Goal: Task Accomplishment & Management: Manage account settings

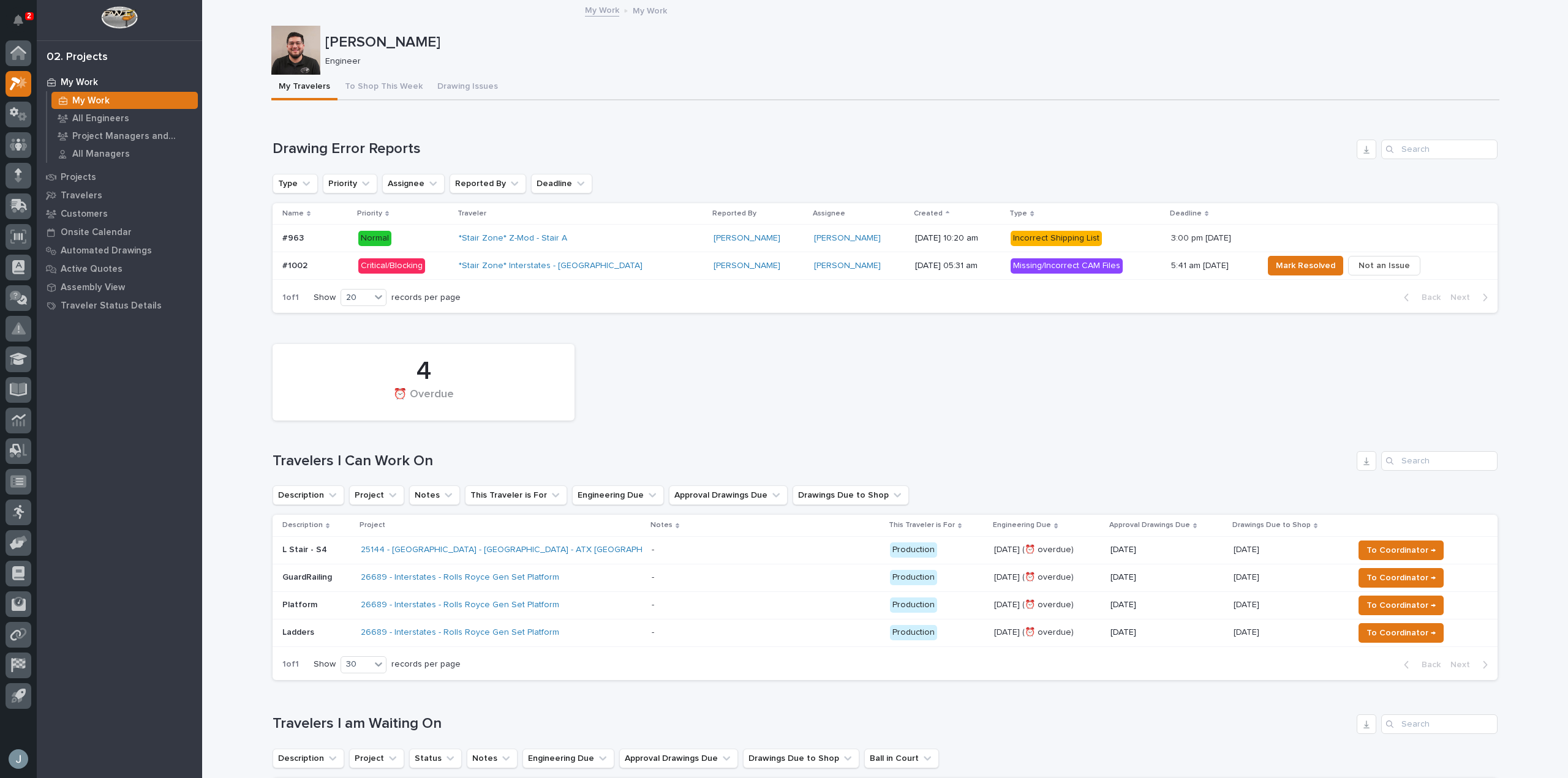
click at [617, 261] on div "*Stair Zone* Interstates - [GEOGRAPHIC_DATA]" at bounding box center [566, 266] width 215 height 11
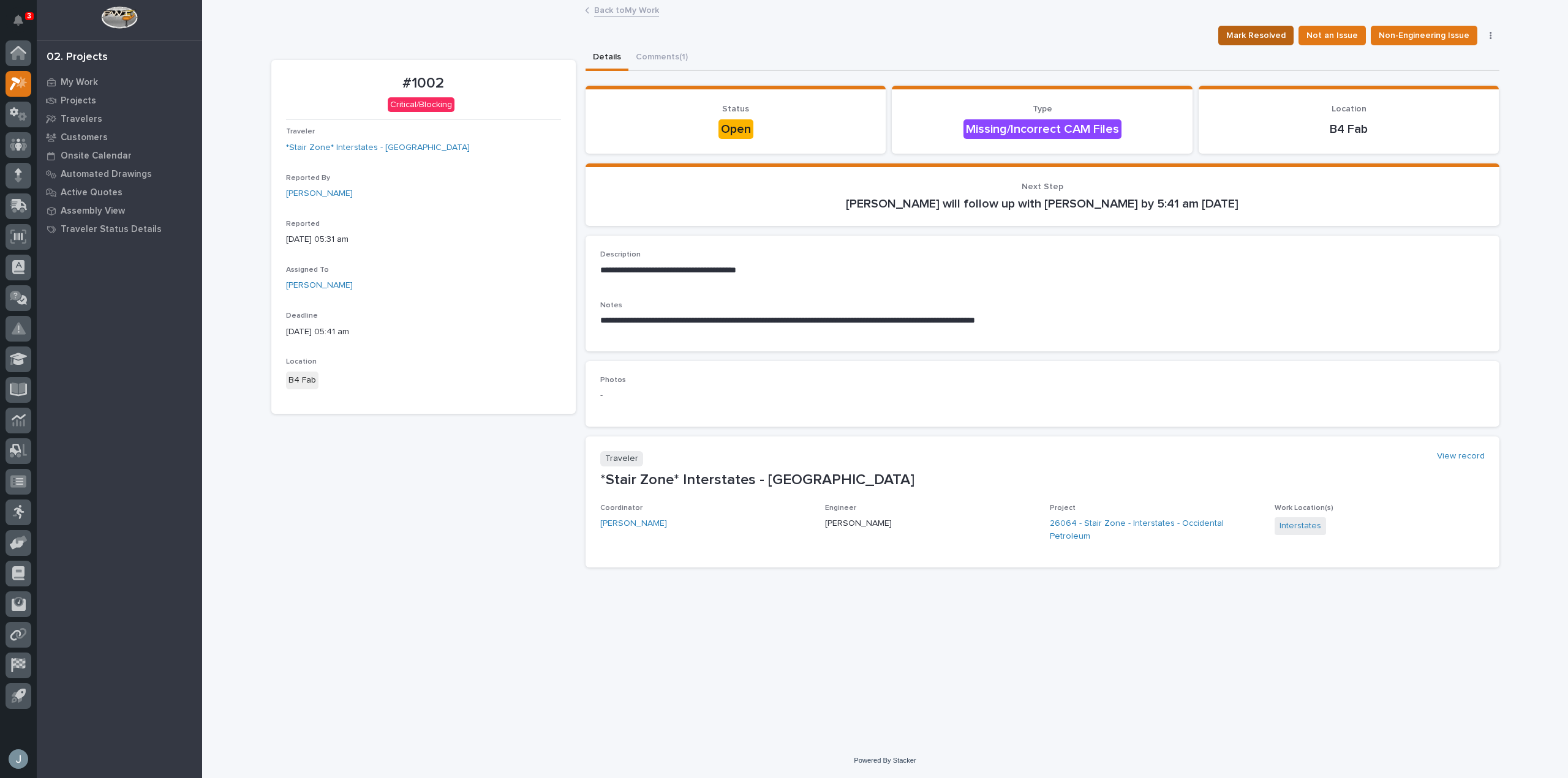
click at [1260, 34] on span "Mark Resolved" at bounding box center [1256, 36] width 60 height 15
click at [1264, 36] on span "Mark Resolved" at bounding box center [1256, 36] width 60 height 15
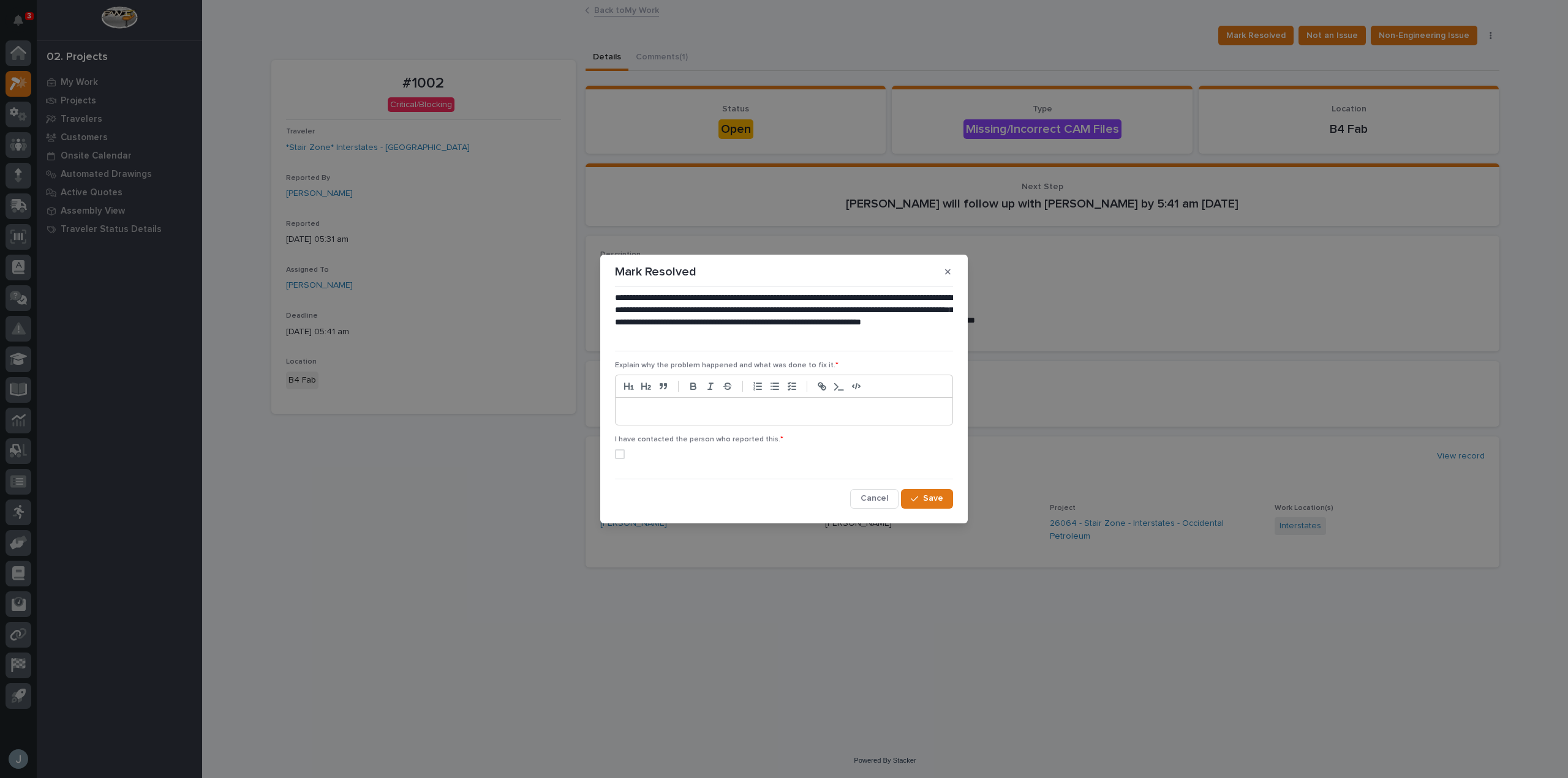
drag, startPoint x: 771, startPoint y: 418, endPoint x: 802, endPoint y: 400, distance: 35.8
click at [772, 418] on div at bounding box center [784, 411] width 337 height 27
click at [625, 455] on label at bounding box center [784, 454] width 338 height 10
click at [938, 496] on span "Save" at bounding box center [933, 499] width 20 height 11
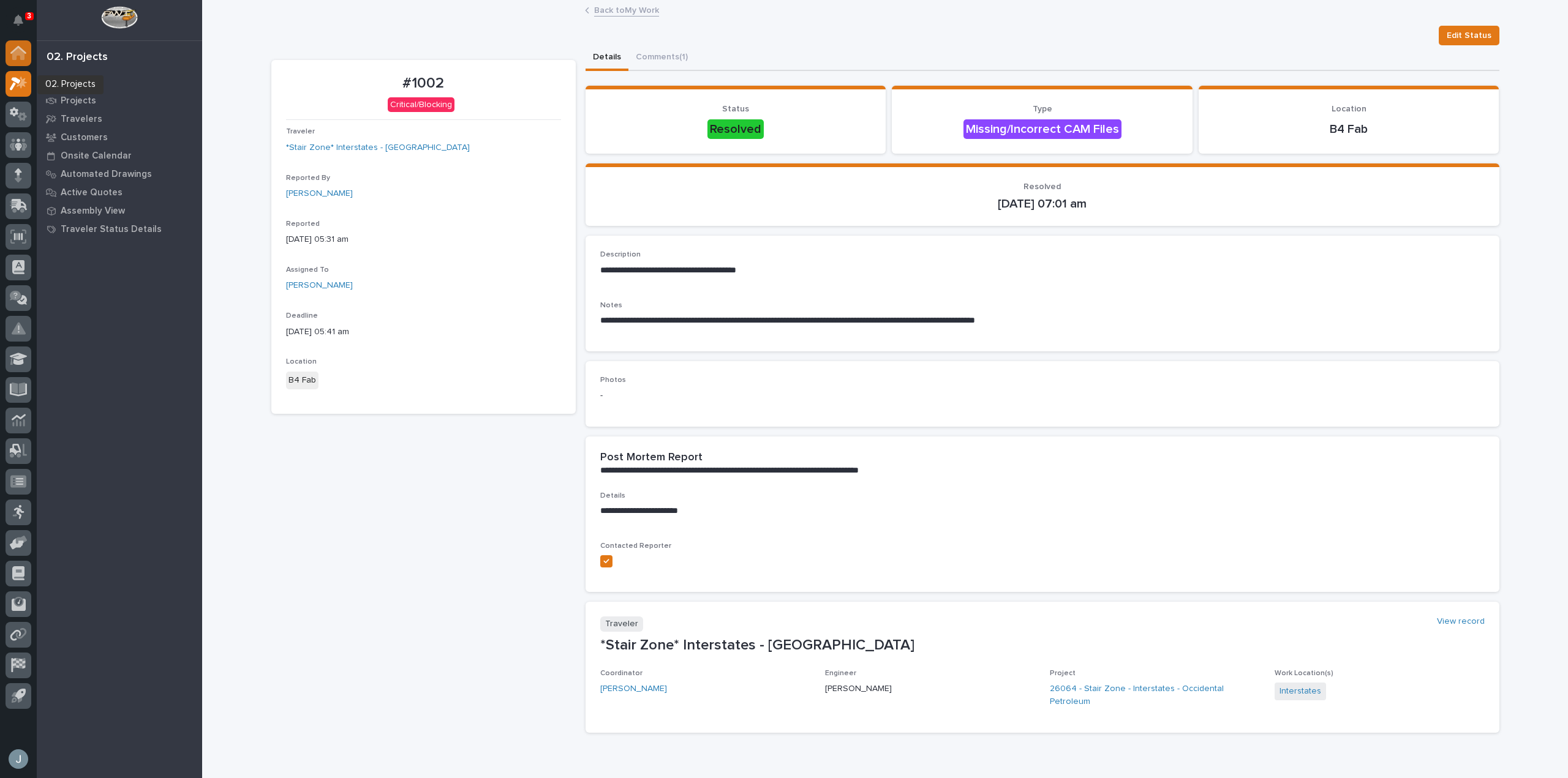
click at [27, 55] on div at bounding box center [18, 53] width 26 height 26
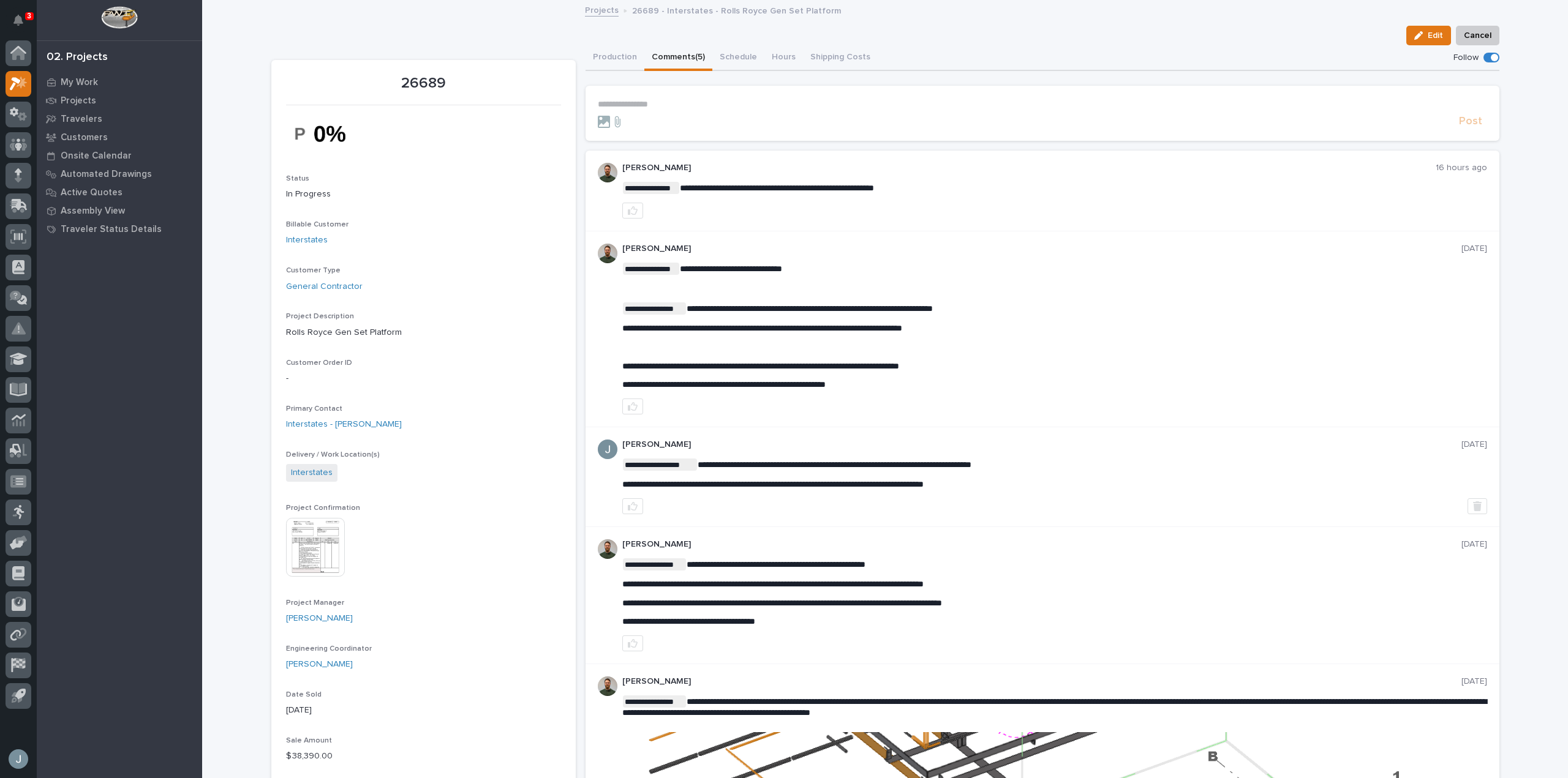
click at [31, 20] on p "3" at bounding box center [29, 16] width 4 height 9
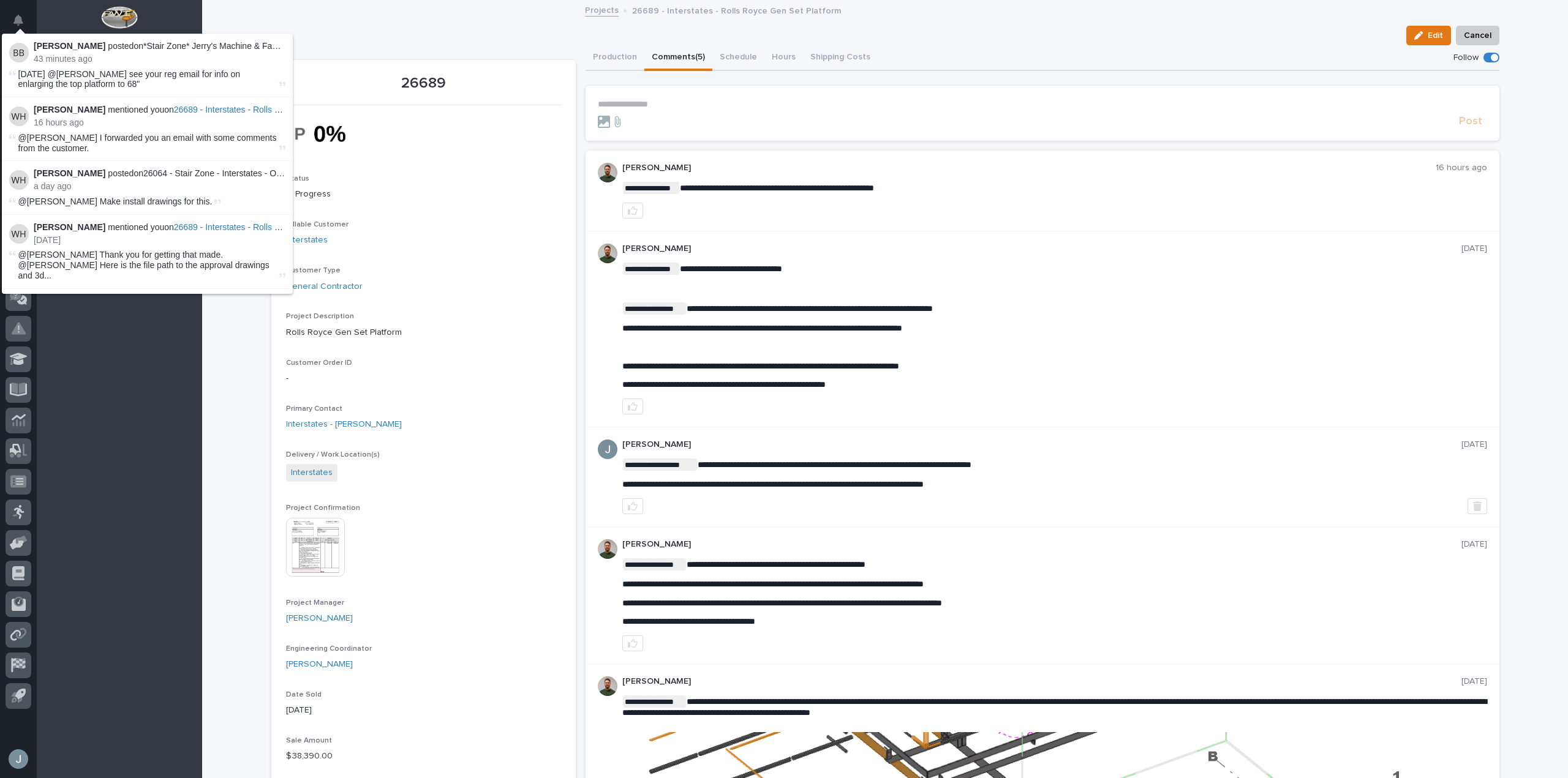
click at [1048, 430] on div "**********" at bounding box center [1042, 477] width 913 height 99
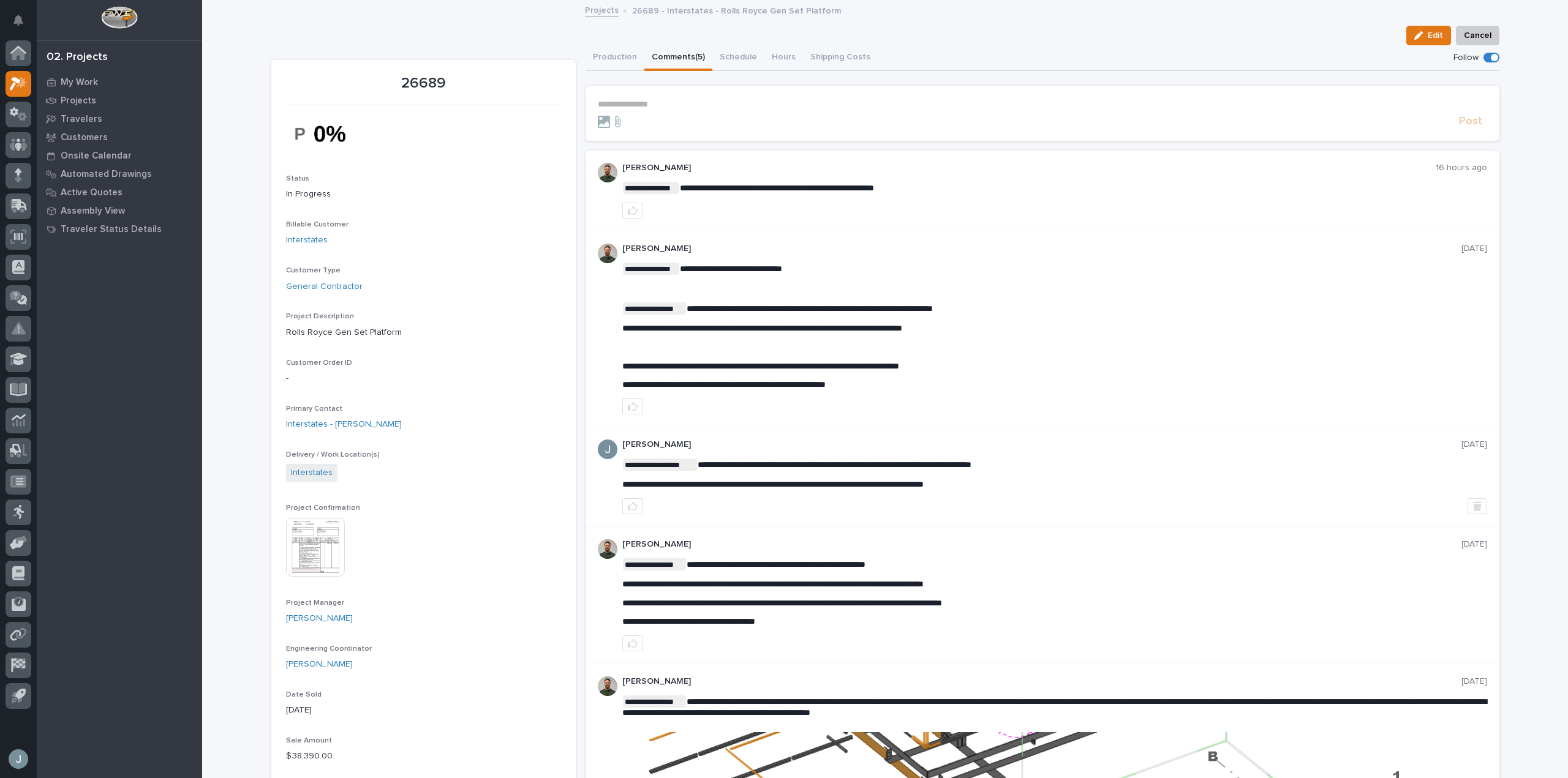
click at [648, 103] on p "**********" at bounding box center [1042, 104] width 889 height 11
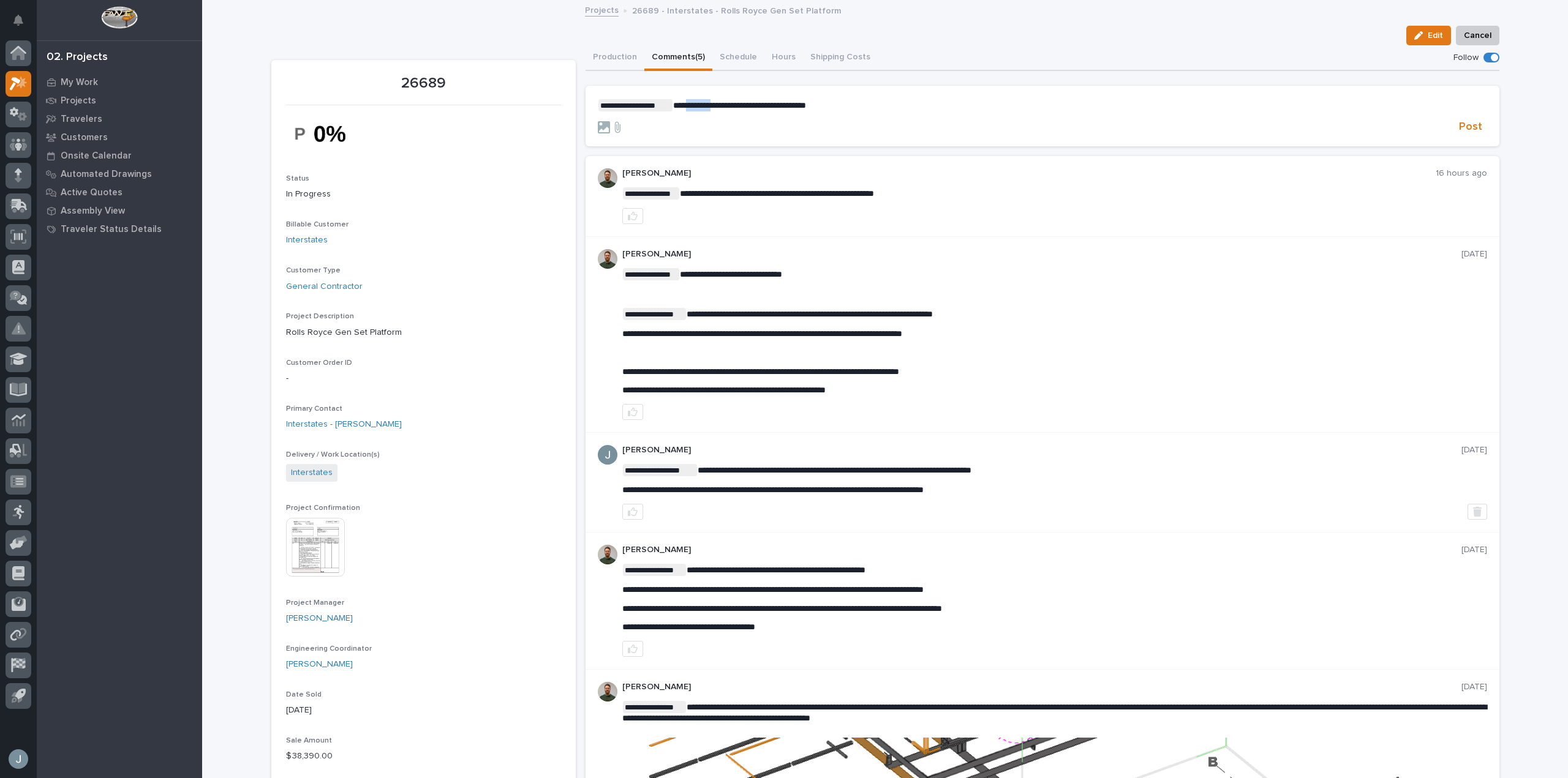
drag, startPoint x: 720, startPoint y: 105, endPoint x: 689, endPoint y: 108, distance: 31.1
click at [689, 108] on span "**********" at bounding box center [739, 105] width 133 height 9
click at [834, 107] on p "**********" at bounding box center [1042, 105] width 889 height 12
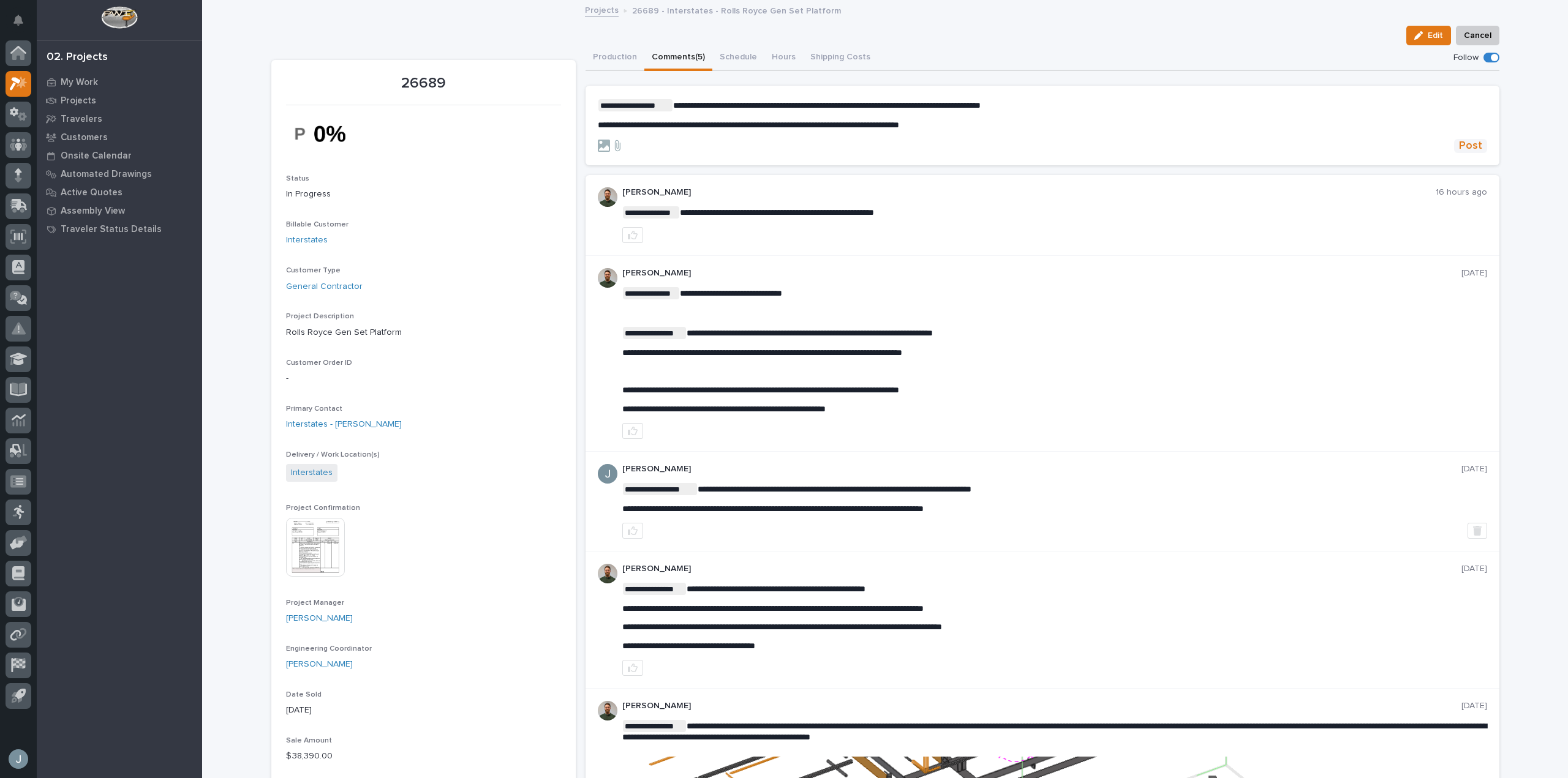
click at [1460, 146] on span "Post" at bounding box center [1470, 146] width 23 height 14
click at [21, 90] on icon at bounding box center [18, 84] width 18 height 14
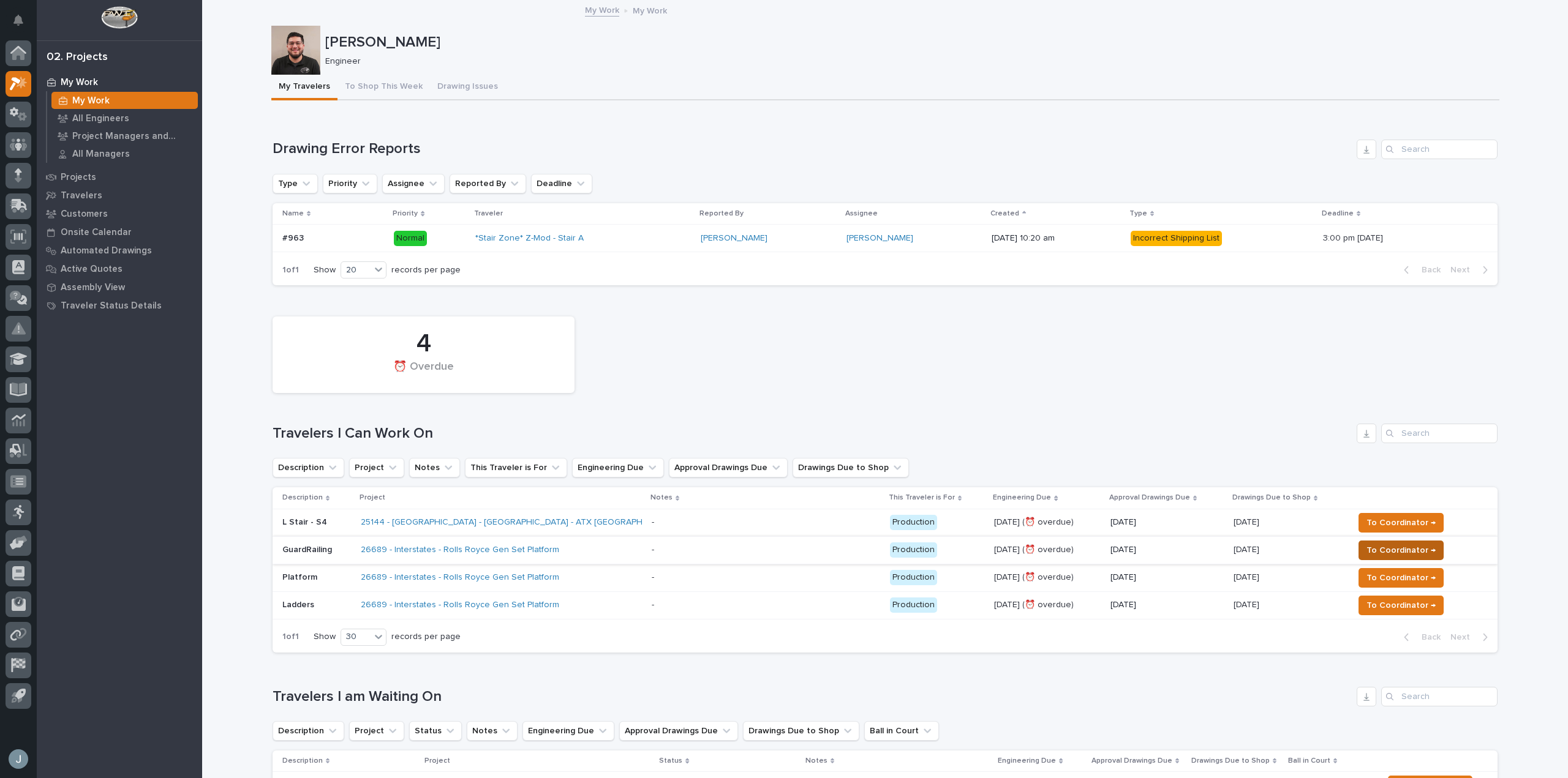
click at [1378, 546] on span "To Coordinator →" at bounding box center [1400, 550] width 69 height 15
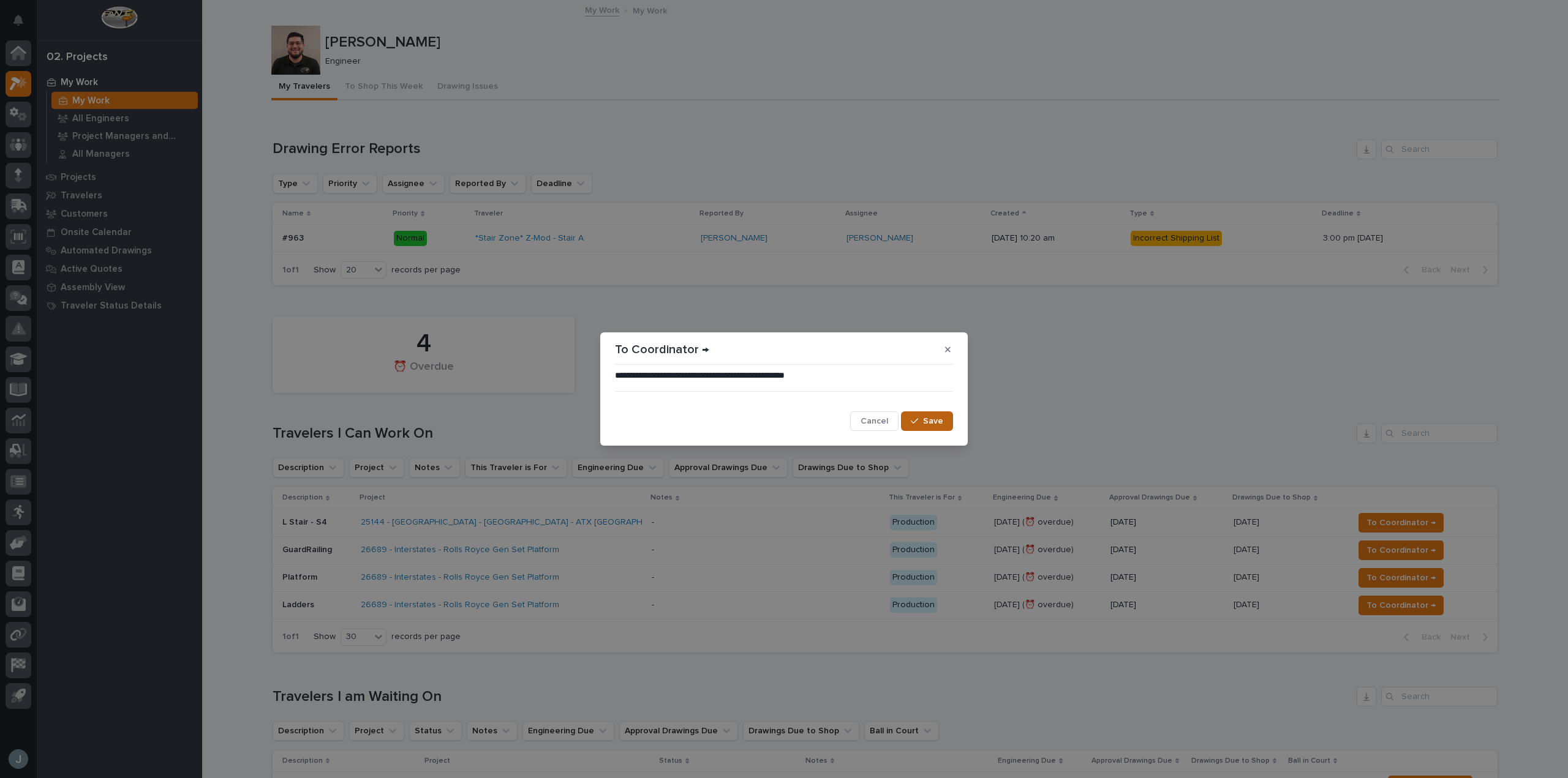
click at [936, 424] on span "Save" at bounding box center [933, 421] width 20 height 11
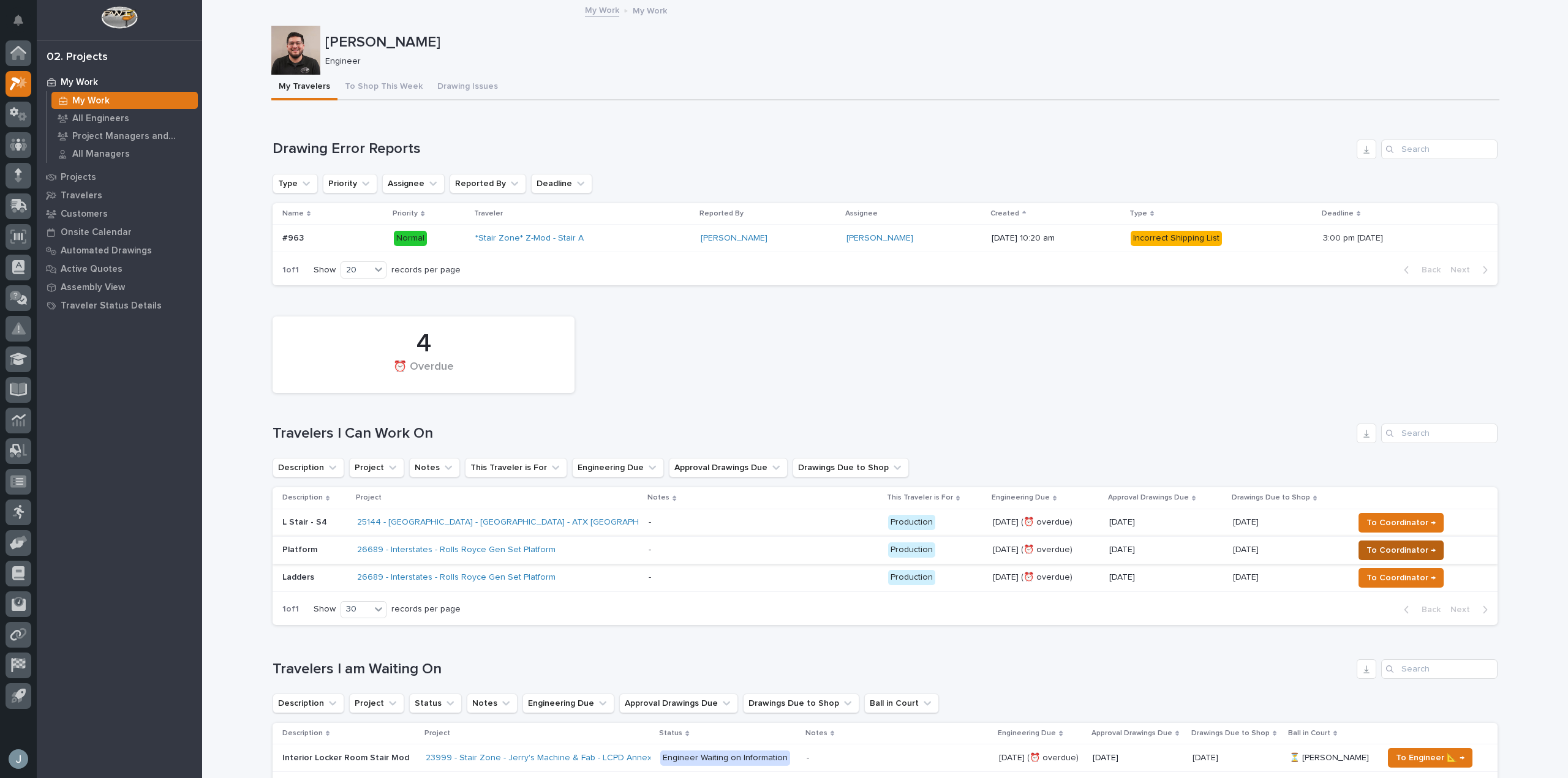
click at [1395, 553] on span "To Coordinator →" at bounding box center [1400, 550] width 69 height 15
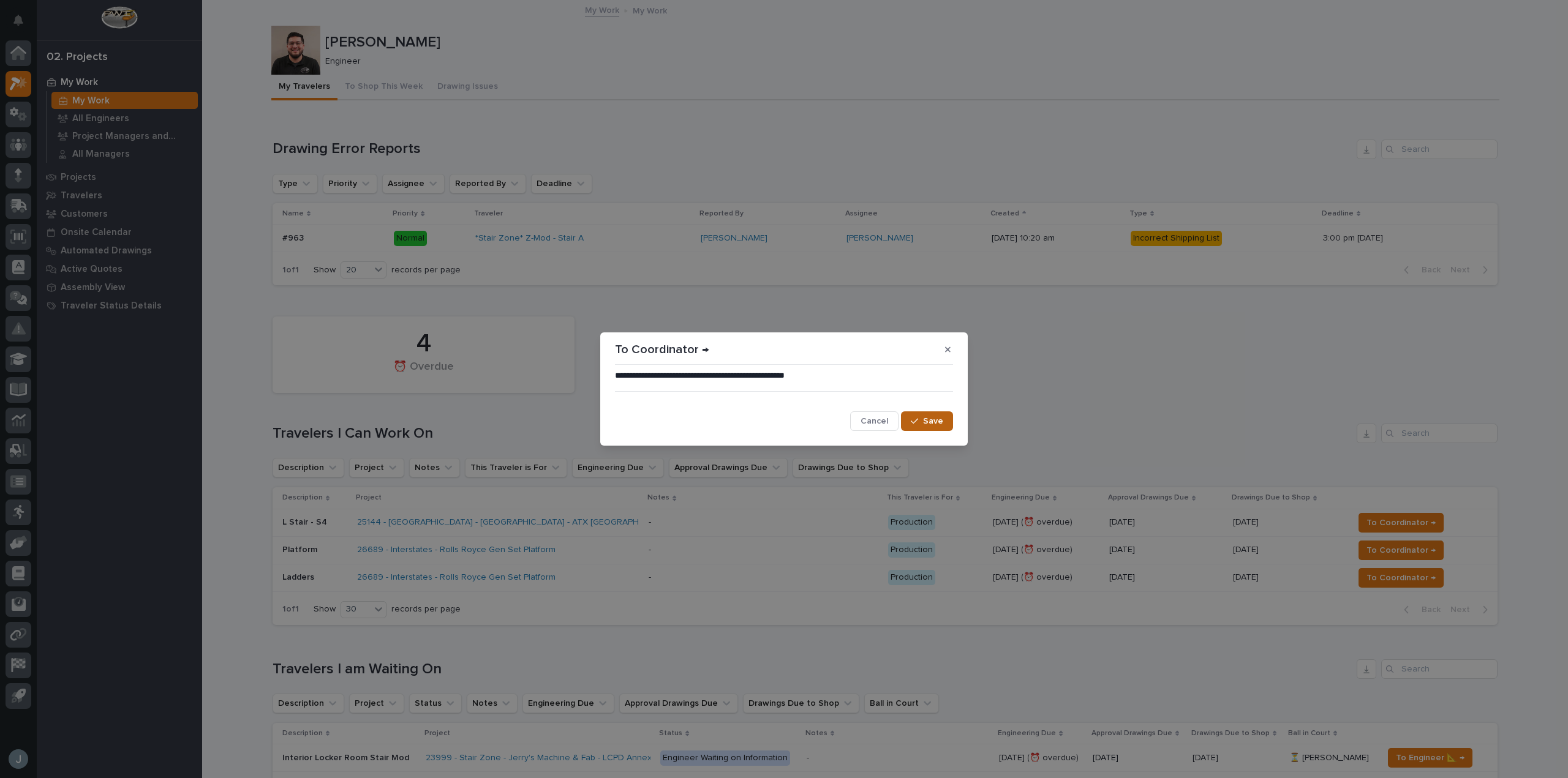
click at [908, 414] on button "Save" at bounding box center [926, 421] width 52 height 20
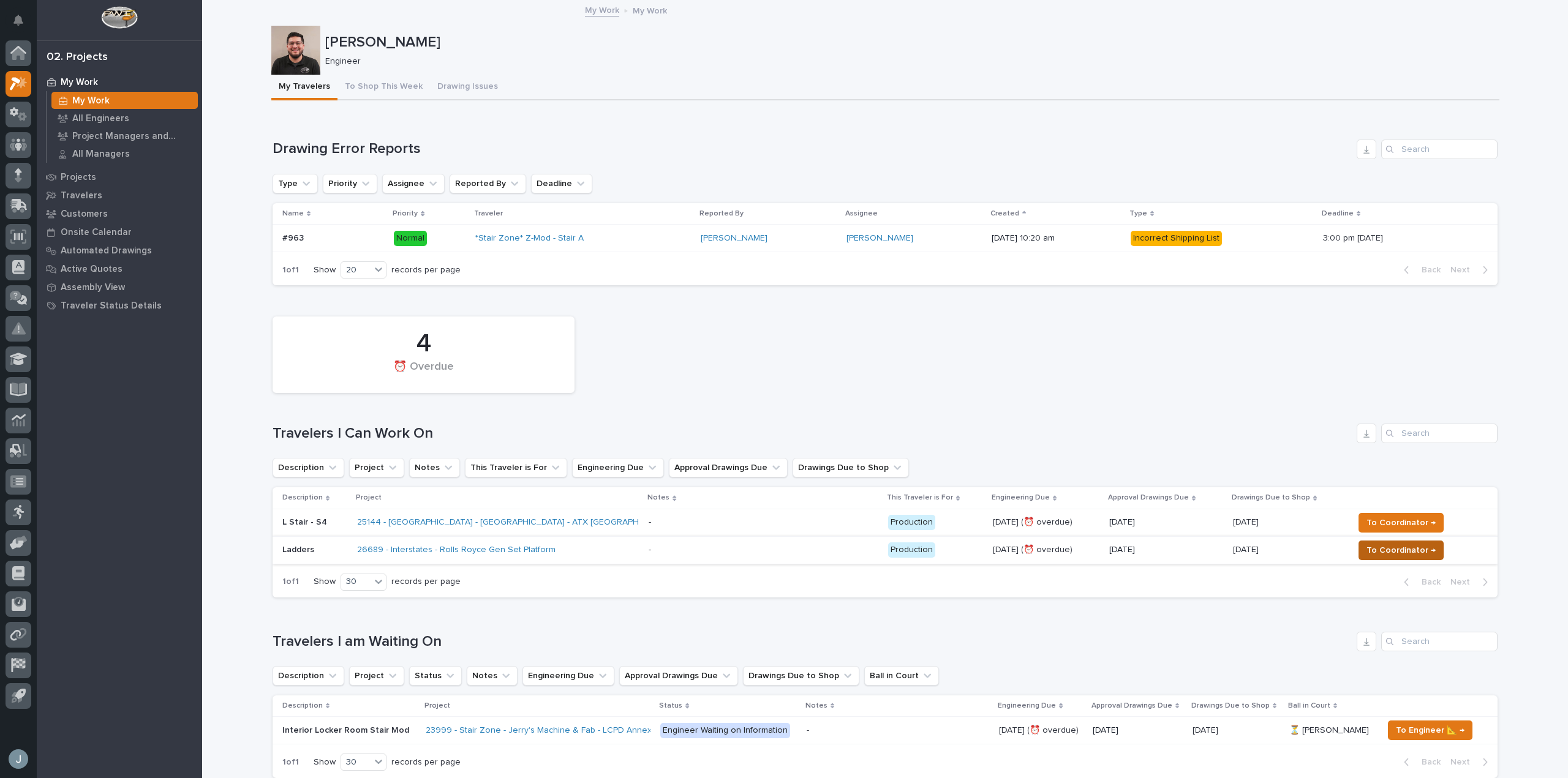
click at [1385, 555] on span "To Coordinator →" at bounding box center [1400, 550] width 69 height 15
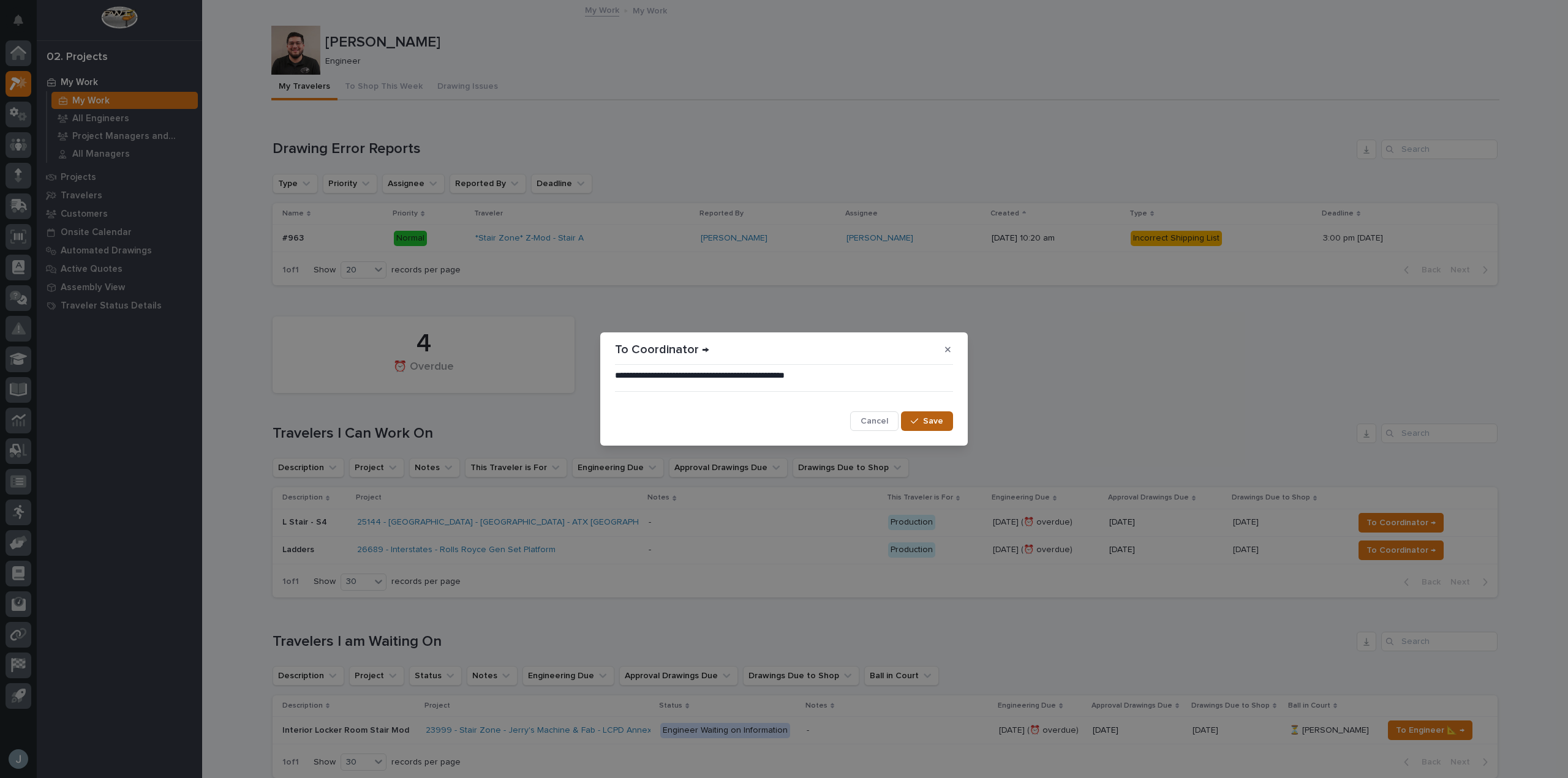
click at [933, 425] on span "Save" at bounding box center [933, 421] width 20 height 11
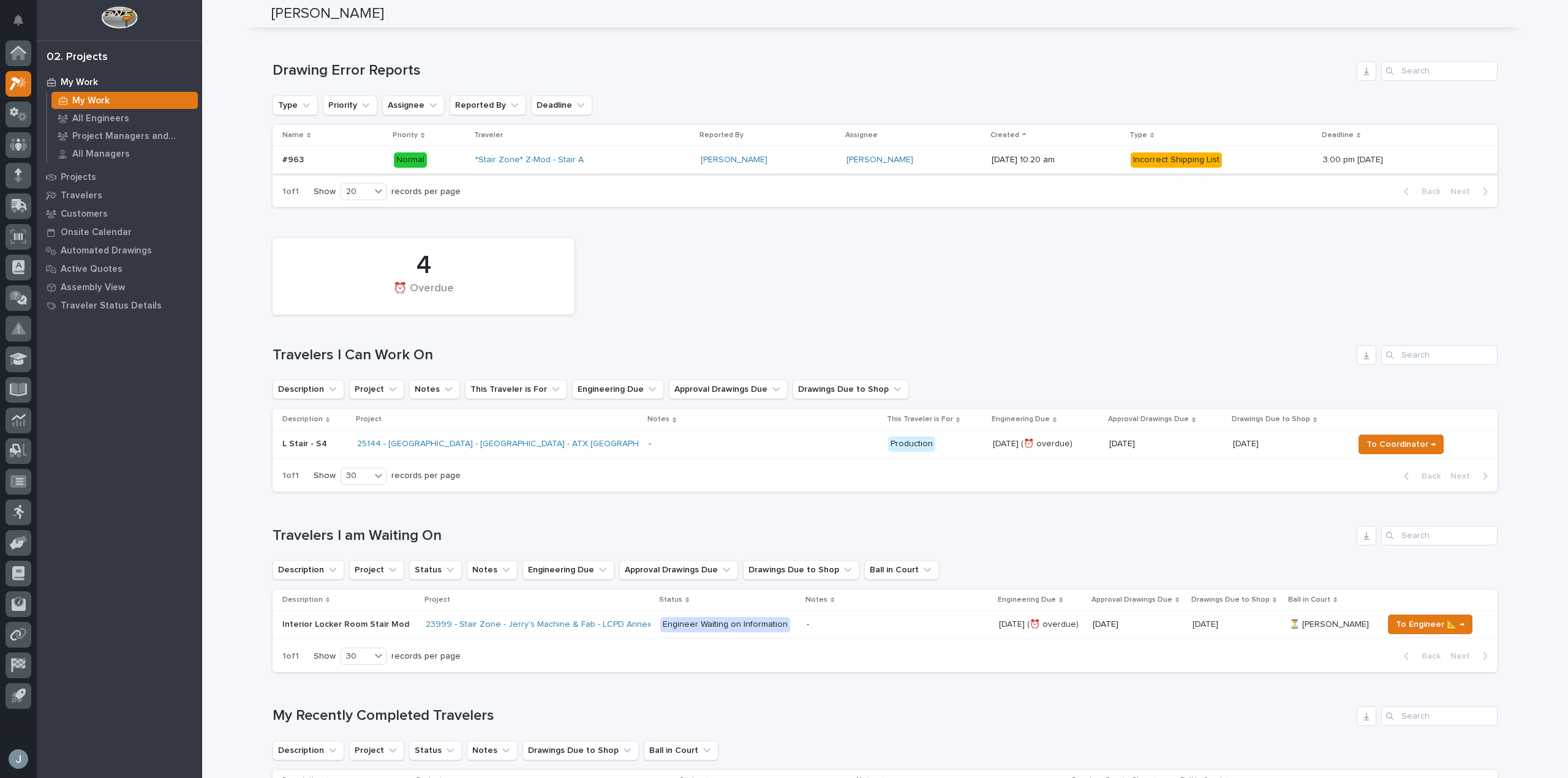
scroll to position [61, 0]
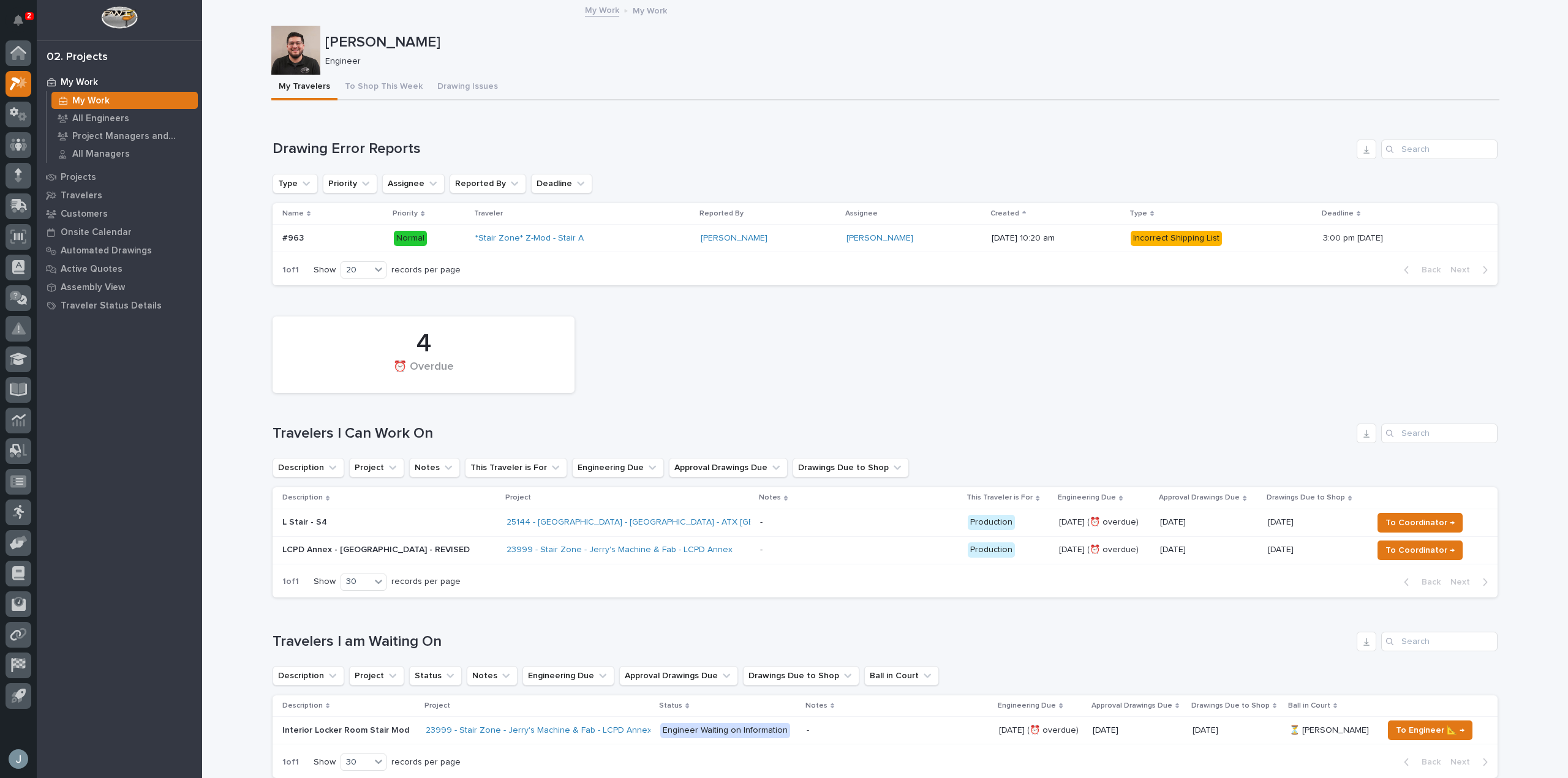
scroll to position [61, 0]
